Goal: Task Accomplishment & Management: Complete application form

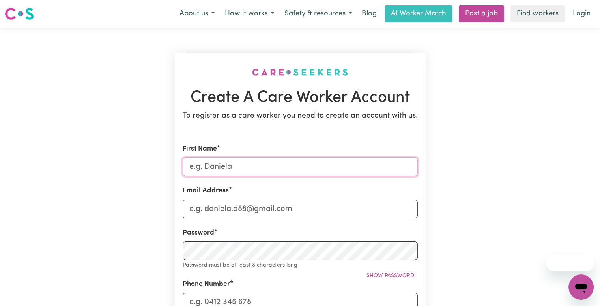
click at [252, 167] on input "First Name" at bounding box center [300, 166] width 235 height 19
click at [218, 167] on input "First Name" at bounding box center [300, 166] width 235 height 19
type input "[PERSON_NAME]"
click at [219, 207] on input "Email Address" at bounding box center [300, 209] width 235 height 19
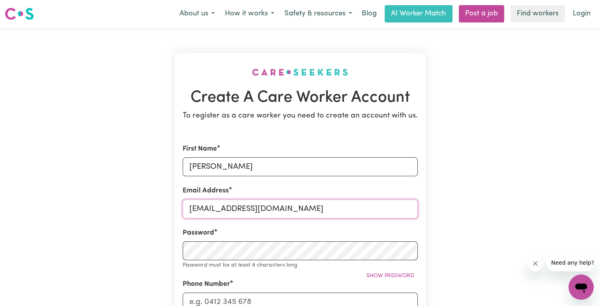
type input "[EMAIL_ADDRESS][DOMAIN_NAME]"
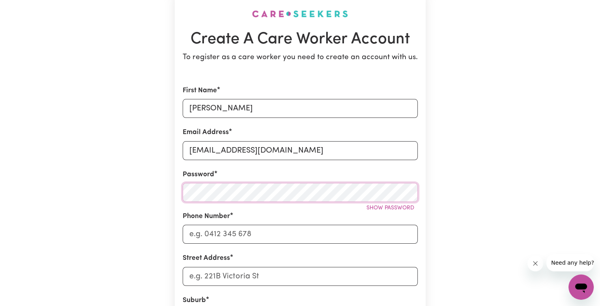
scroll to position [59, 0]
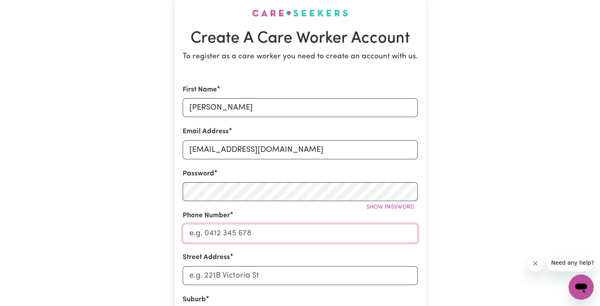
click at [220, 237] on input "Phone Number" at bounding box center [300, 233] width 235 height 19
type input "0492970038"
type input "[STREET_ADDRESS]"
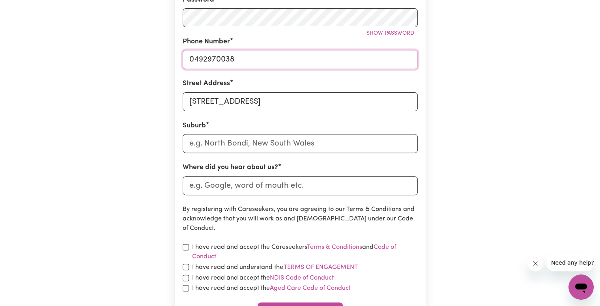
scroll to position [243, 0]
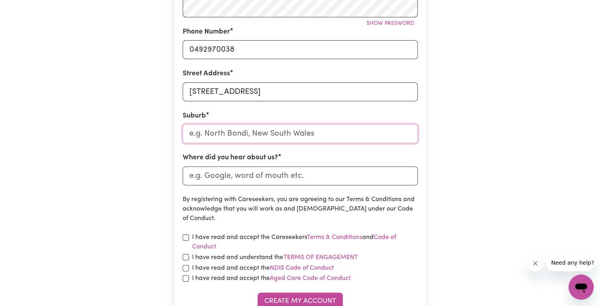
click at [261, 136] on input "text" at bounding box center [300, 133] width 235 height 19
type input "[GEOGRAPHIC_DATA]"
type input "[GEOGRAPHIC_DATA], [GEOGRAPHIC_DATA], 4000"
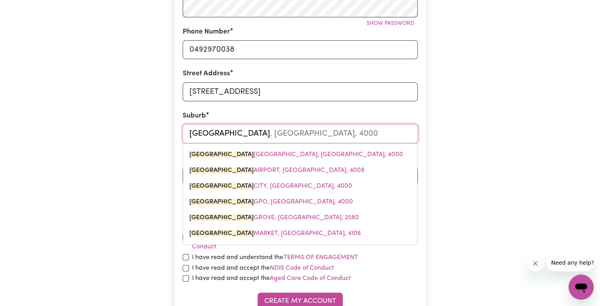
type input "[GEOGRAPHIC_DATA],"
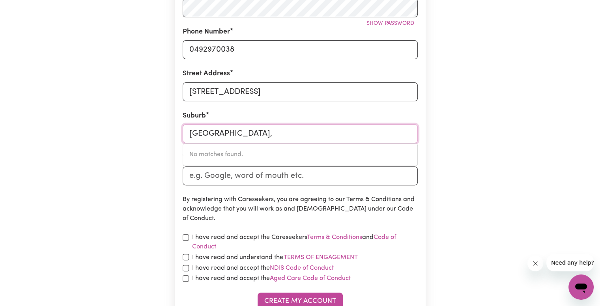
type input "[GEOGRAPHIC_DATA]"
type input "[GEOGRAPHIC_DATA], [GEOGRAPHIC_DATA], 4000"
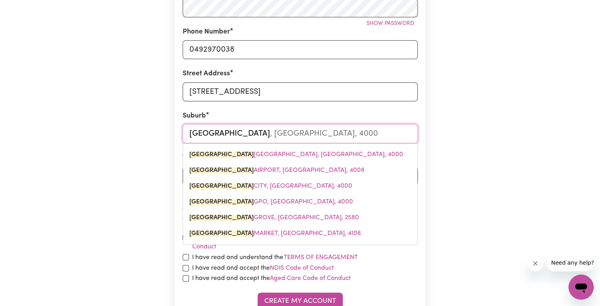
type input "[GEOGRAPHIC_DATA]"
type input "[GEOGRAPHIC_DATA], [GEOGRAPHIC_DATA], 4000"
type input "Brisbane s"
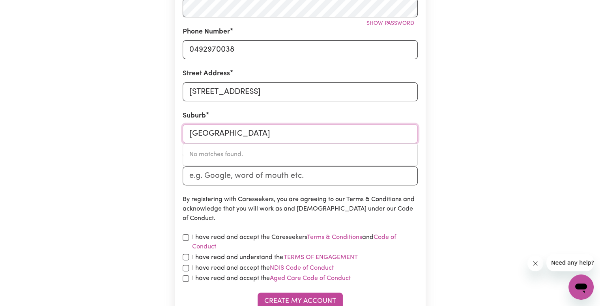
type input "Brisbane southbank"
type input "Sout"
type input "SoutH ALBURY, [GEOGRAPHIC_DATA], 2640"
type input "South"
type input "[GEOGRAPHIC_DATA], [GEOGRAPHIC_DATA], 2640"
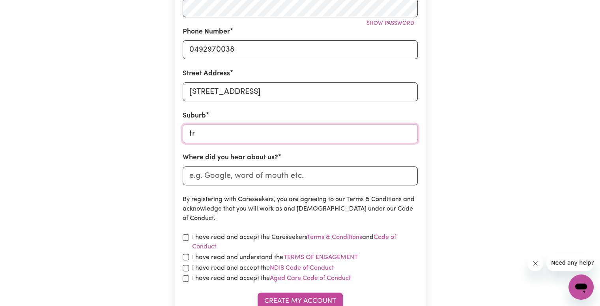
type input "tru"
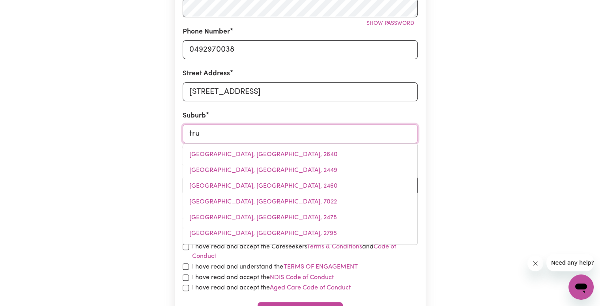
type input "truGANINA, [GEOGRAPHIC_DATA], 3029"
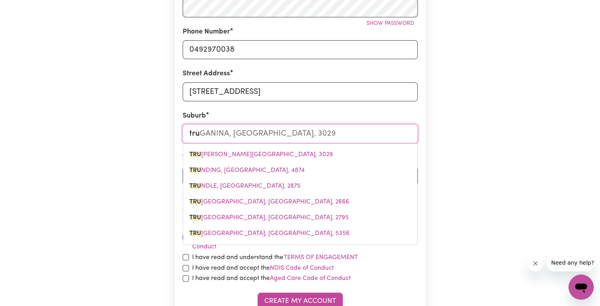
type input "tr"
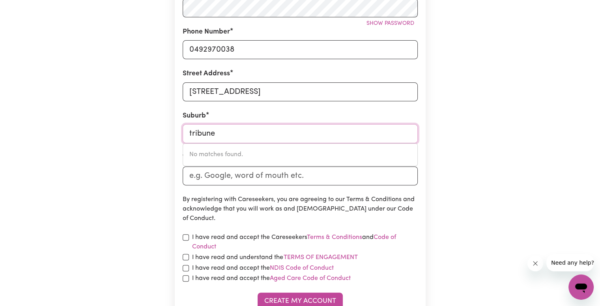
type input "tribune"
type input "Sout"
type input "SoutH ALBURY, [GEOGRAPHIC_DATA], 2640"
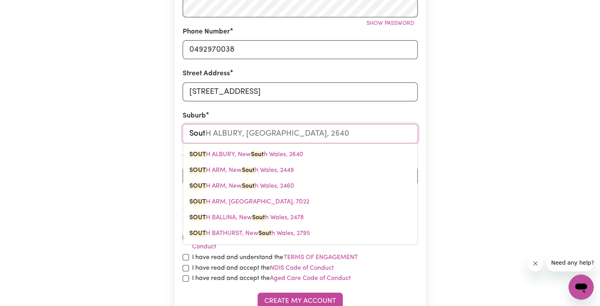
type input "South"
type input "[GEOGRAPHIC_DATA], [GEOGRAPHIC_DATA], 2640"
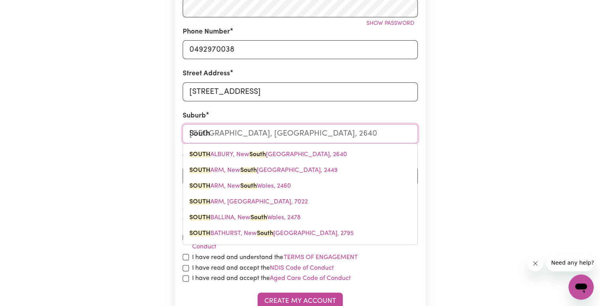
type input "Southb"
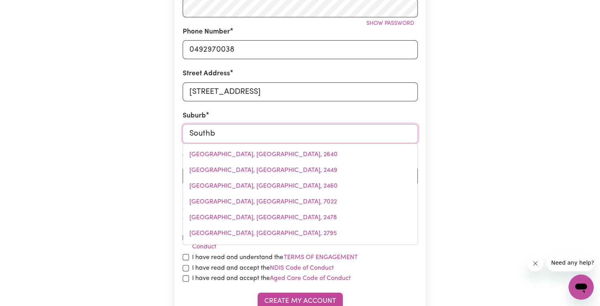
type input "SouthbANK, Victoria, 3006"
type input "Southba"
type input "SouthbaNK, [GEOGRAPHIC_DATA], 3006"
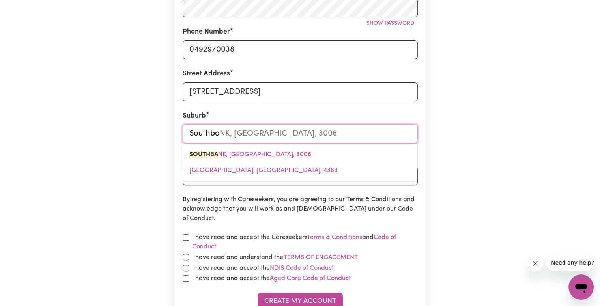
type input "Southban"
type input "SouthbanK, [GEOGRAPHIC_DATA], 3006"
type input "Southbank"
type input "[GEOGRAPHIC_DATA]"
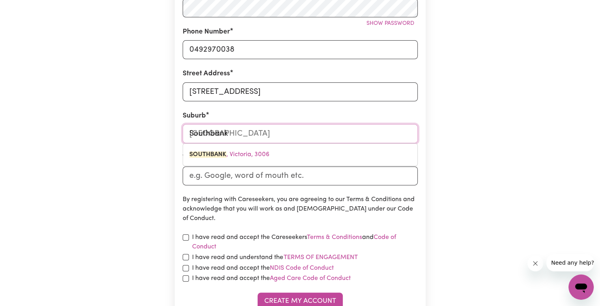
type input "South bank"
type input "South Bank"
type input "Grey"
type input "[GEOGRAPHIC_DATA]"
type input "Grey s"
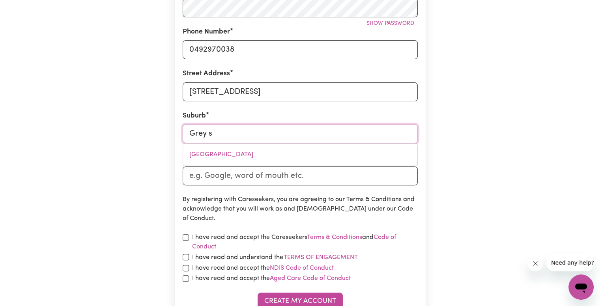
type input "Grey st"
type input "[GEOGRAPHIC_DATA]"
type input "[GEOGRAPHIC_DATA], [GEOGRAPHIC_DATA], 4000"
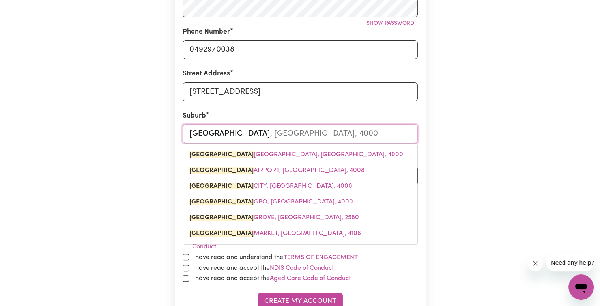
type input "Brisbane t"
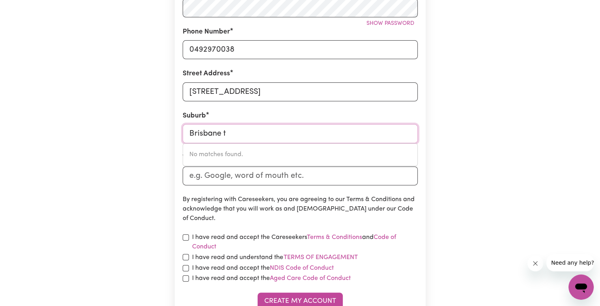
type input "[GEOGRAPHIC_DATA]"
type input "[GEOGRAPHIC_DATA], [GEOGRAPHIC_DATA], 4000"
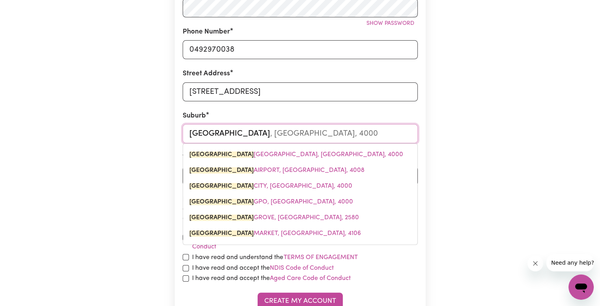
type input "[GEOGRAPHIC_DATA],"
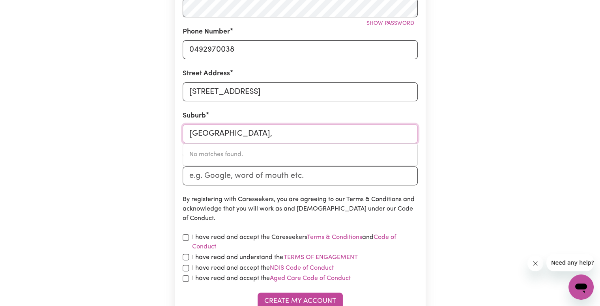
type input "[GEOGRAPHIC_DATA]"
type input "[GEOGRAPHIC_DATA], [GEOGRAPHIC_DATA], 4000"
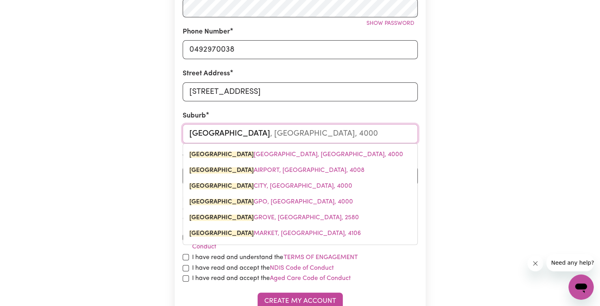
type input "[GEOGRAPHIC_DATA]"
type input "[GEOGRAPHIC_DATA], [GEOGRAPHIC_DATA], 4000"
type input "SBrisbane"
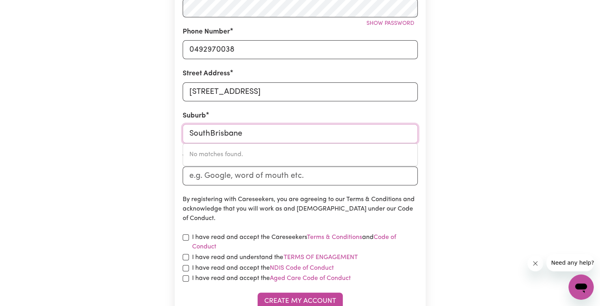
type input "[GEOGRAPHIC_DATA]"
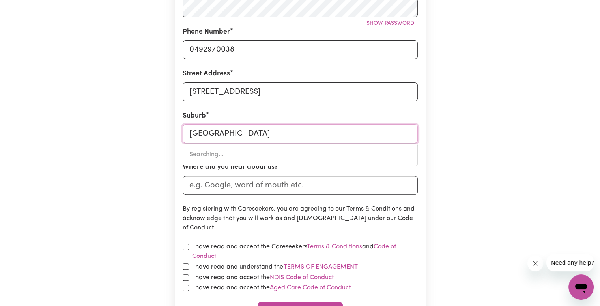
type input "[GEOGRAPHIC_DATA], [GEOGRAPHIC_DATA], 4101"
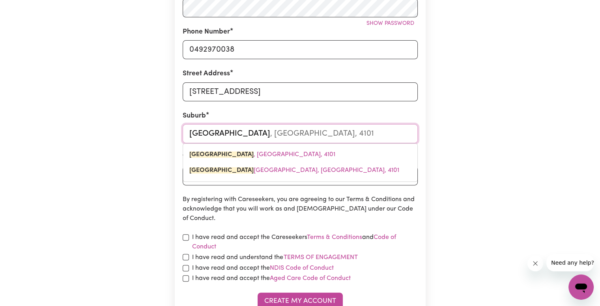
type input "[GEOGRAPHIC_DATA], [GEOGRAPHIC_DATA], 4101"
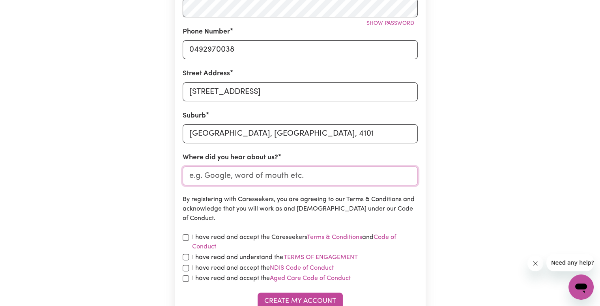
click at [308, 180] on input "Where did you hear about us?" at bounding box center [300, 175] width 235 height 19
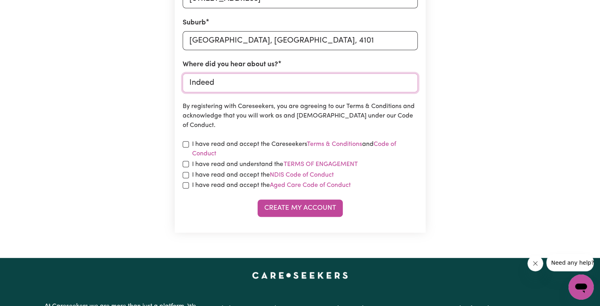
scroll to position [338, 0]
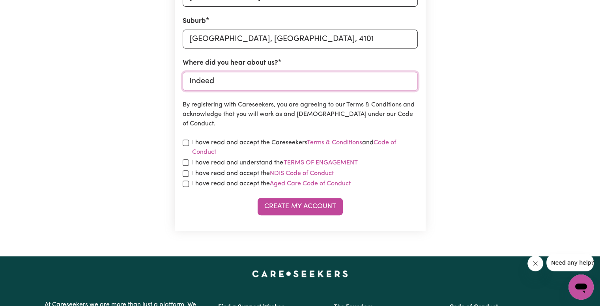
type input "Indeed"
click at [183, 142] on input "checkbox" at bounding box center [186, 143] width 6 height 6
checkbox input "true"
click at [183, 157] on form "First Name [PERSON_NAME] Email Address [EMAIL_ADDRESS][DOMAIN_NAME] Password Sh…" at bounding box center [300, 10] width 235 height 409
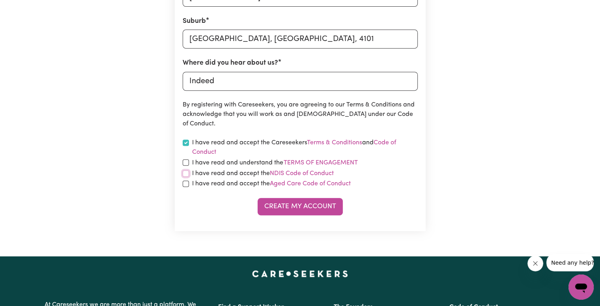
click at [185, 174] on input "checkbox" at bounding box center [186, 173] width 6 height 6
checkbox input "true"
click at [185, 182] on input "checkbox" at bounding box center [186, 184] width 6 height 6
checkbox input "true"
click at [186, 162] on input "checkbox" at bounding box center [186, 162] width 6 height 6
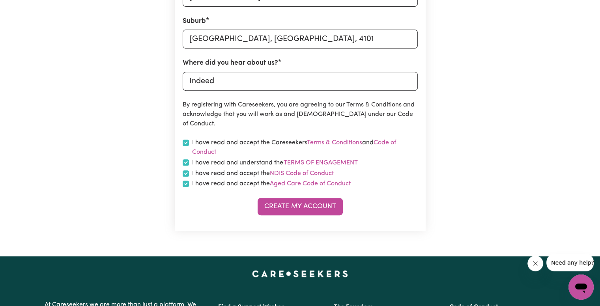
checkbox input "true"
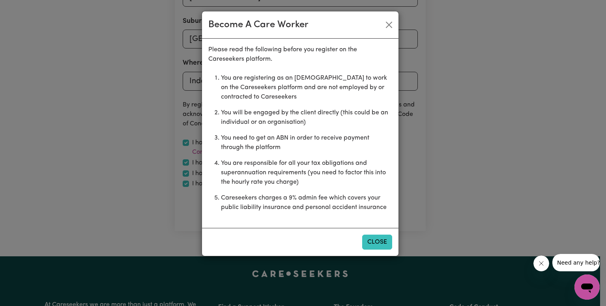
click at [382, 240] on button "Close" at bounding box center [377, 242] width 30 height 15
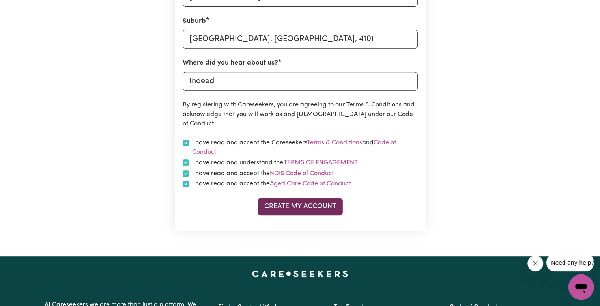
click at [318, 205] on button "Create My Account" at bounding box center [299, 206] width 85 height 17
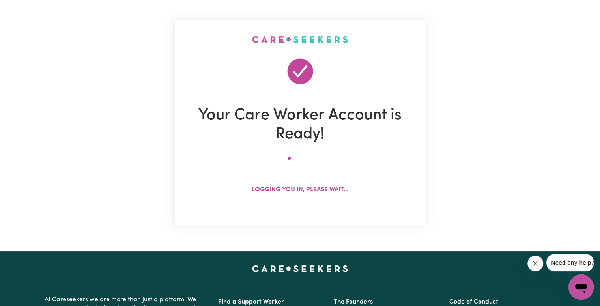
scroll to position [0, 0]
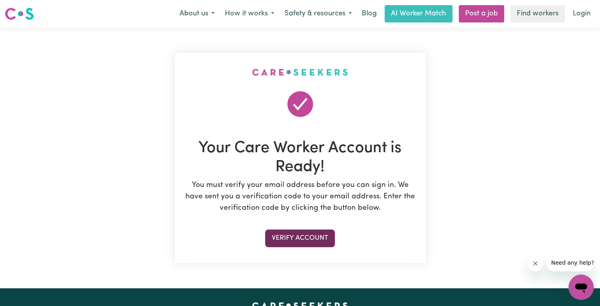
click at [287, 235] on button "Verify Account" at bounding box center [300, 237] width 70 height 17
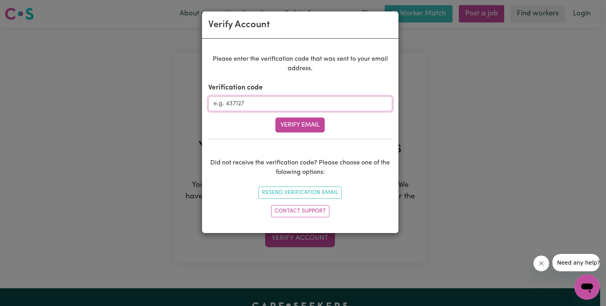
click at [350, 101] on input "Verification code" at bounding box center [300, 103] width 184 height 15
type input "743279"
click at [301, 128] on button "Verify Email" at bounding box center [299, 125] width 49 height 15
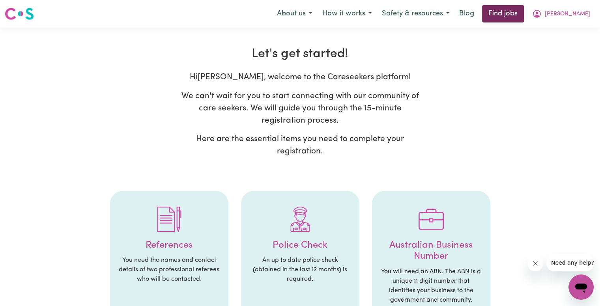
click at [515, 15] on link "Find jobs" at bounding box center [503, 13] width 42 height 17
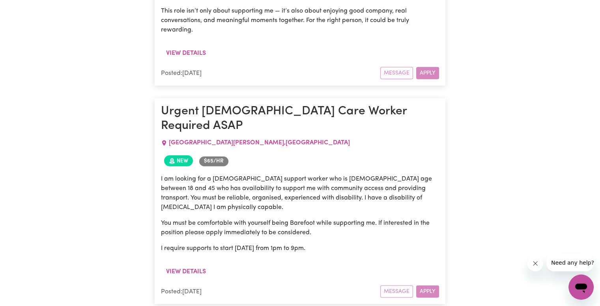
scroll to position [2145, 0]
